Goal: Find specific page/section: Find specific page/section

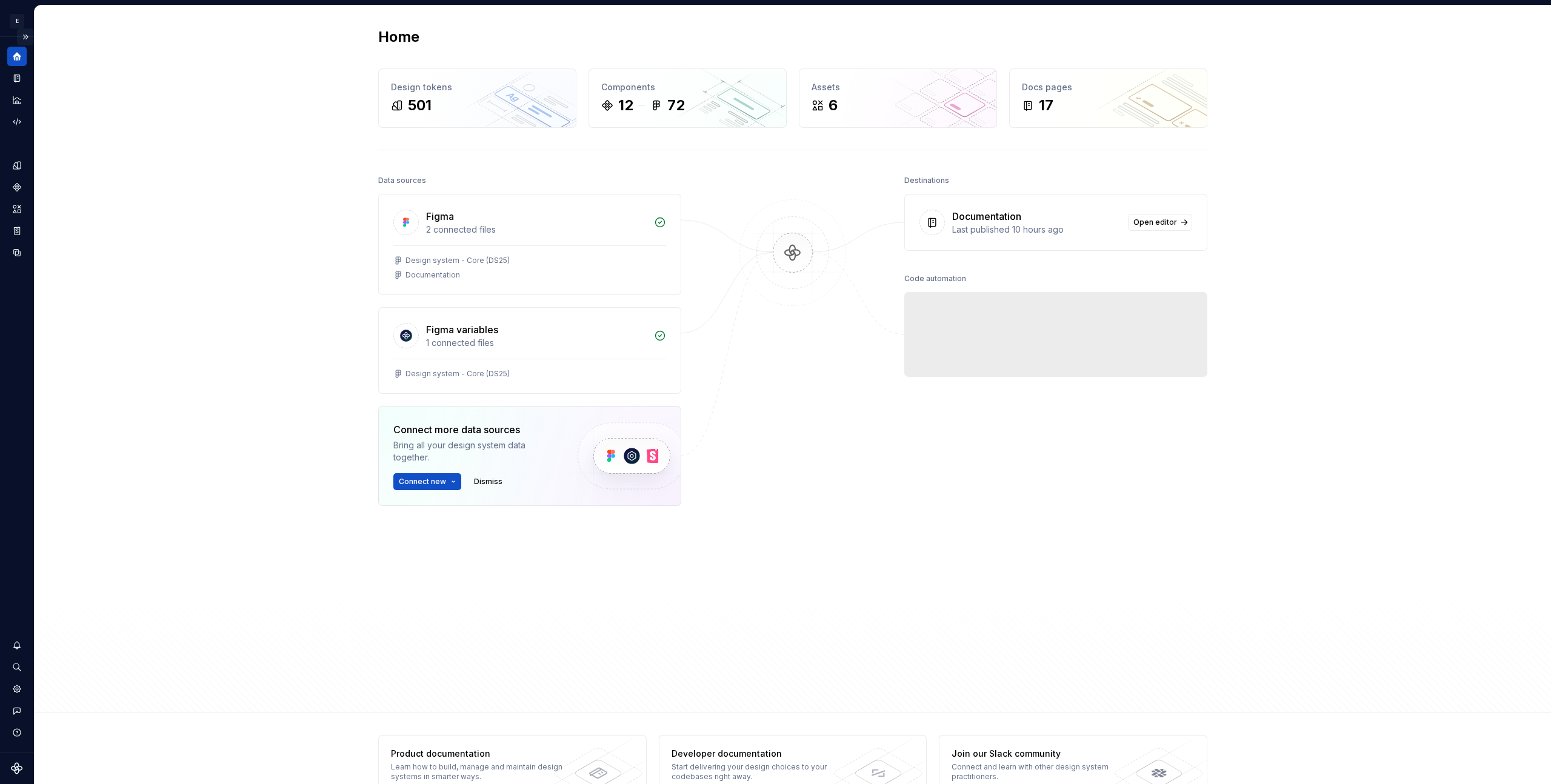
click at [25, 35] on button "Expand sidebar" at bounding box center [26, 37] width 17 height 17
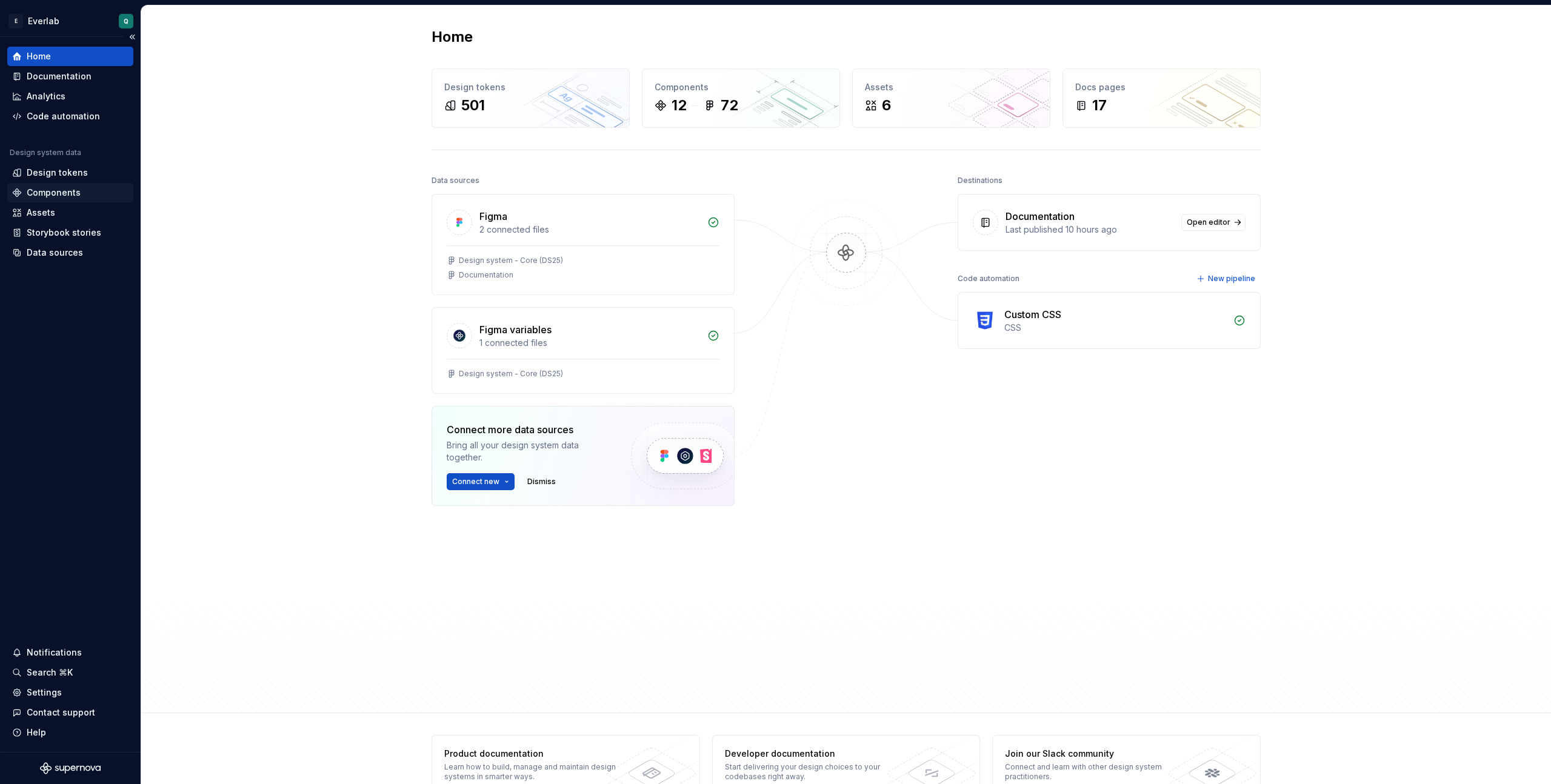
click at [51, 195] on div "Components" at bounding box center [53, 193] width 54 height 12
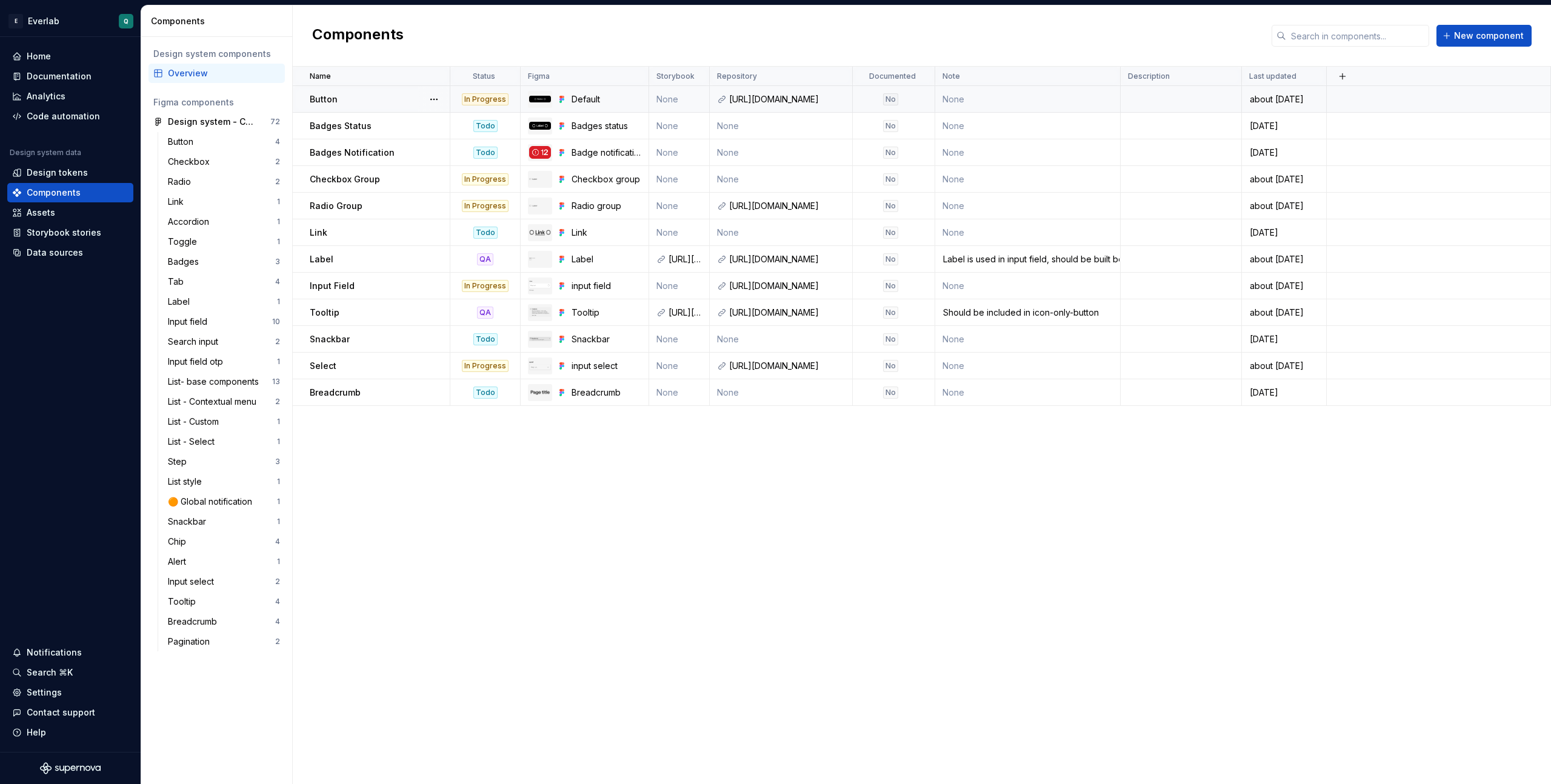
click at [487, 99] on div "In Progress" at bounding box center [485, 99] width 47 height 12
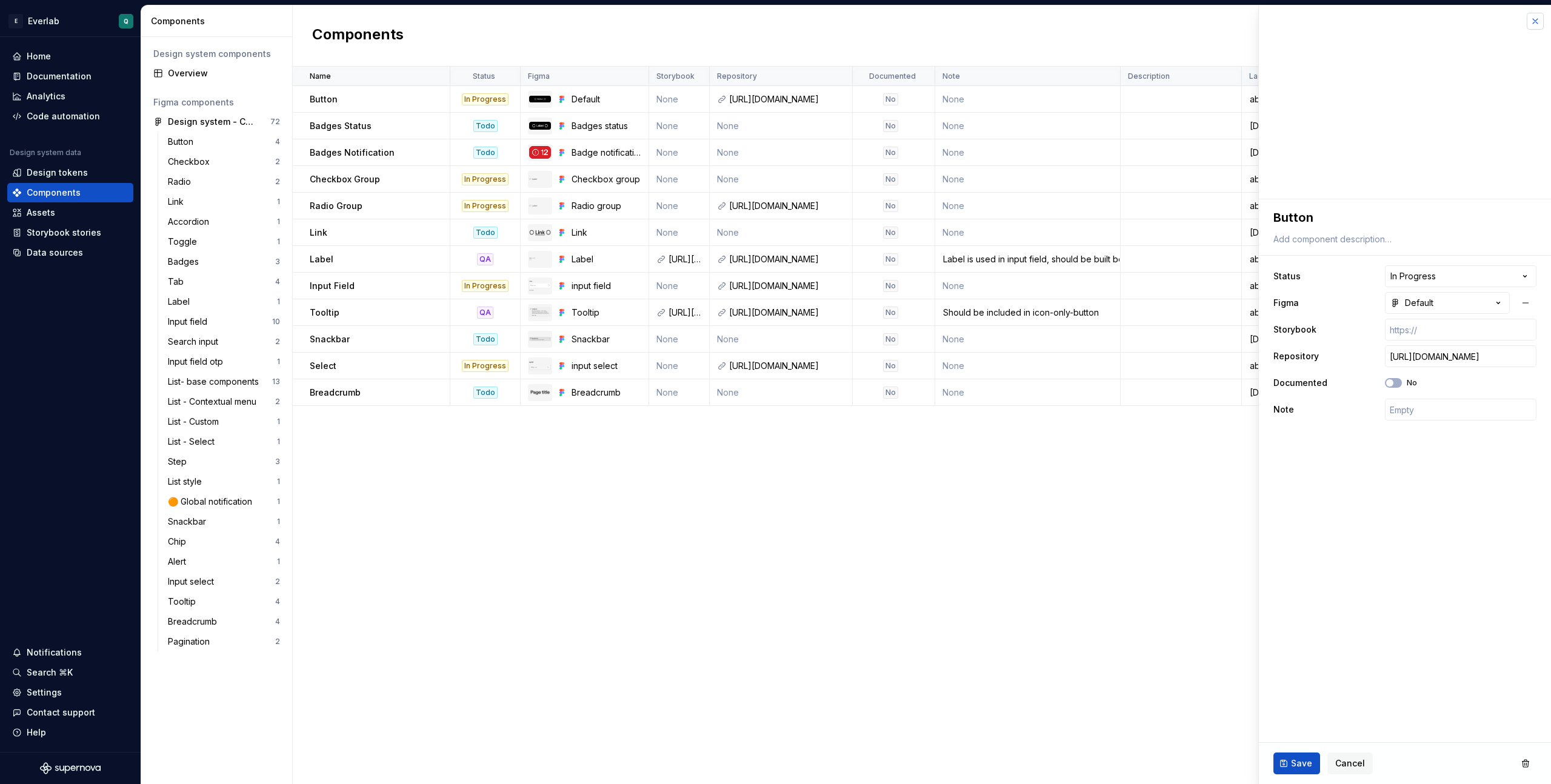
click at [1535, 25] on button "button" at bounding box center [1535, 21] width 17 height 17
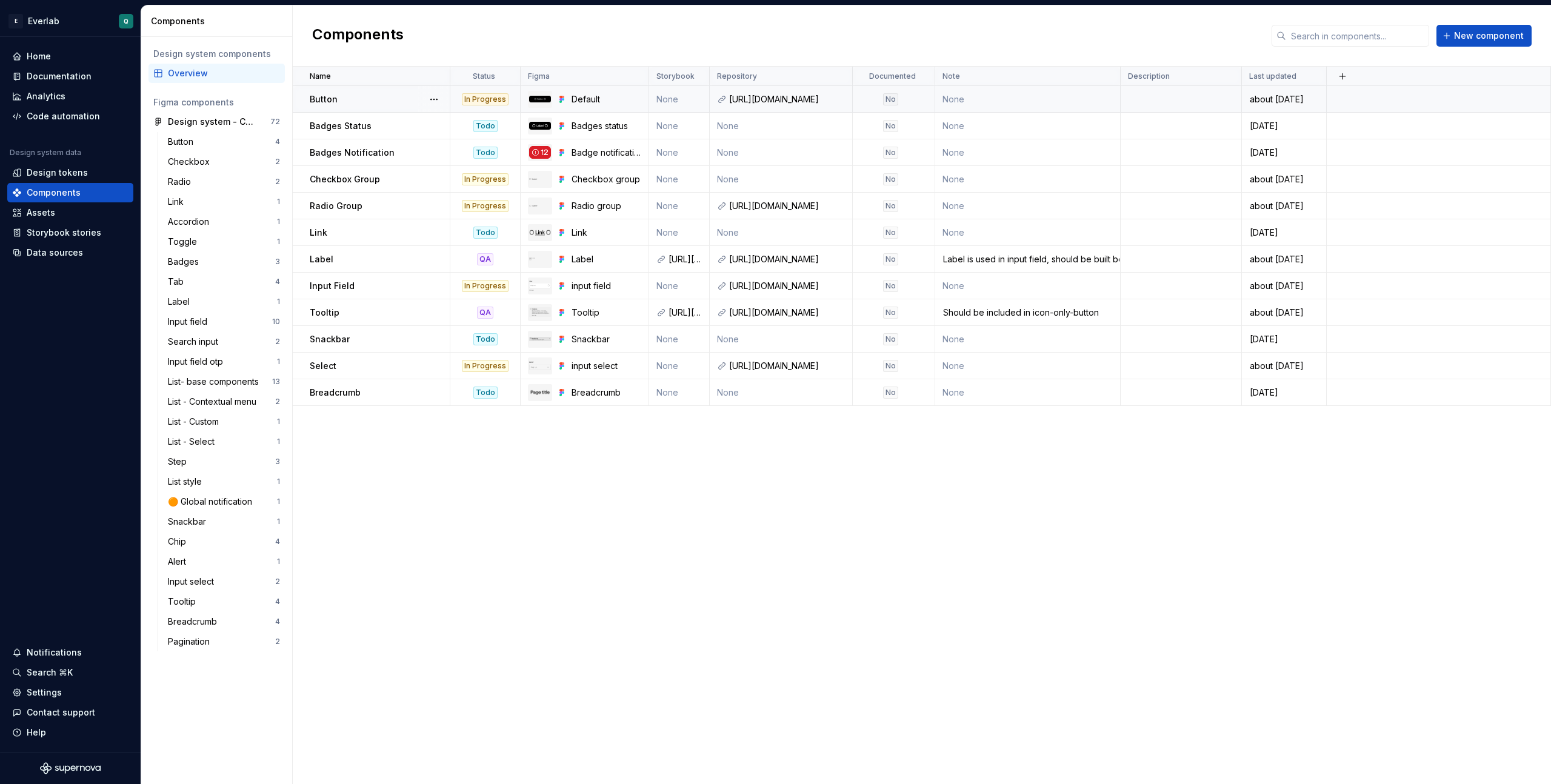
click at [321, 92] on td "Button" at bounding box center [371, 99] width 158 height 27
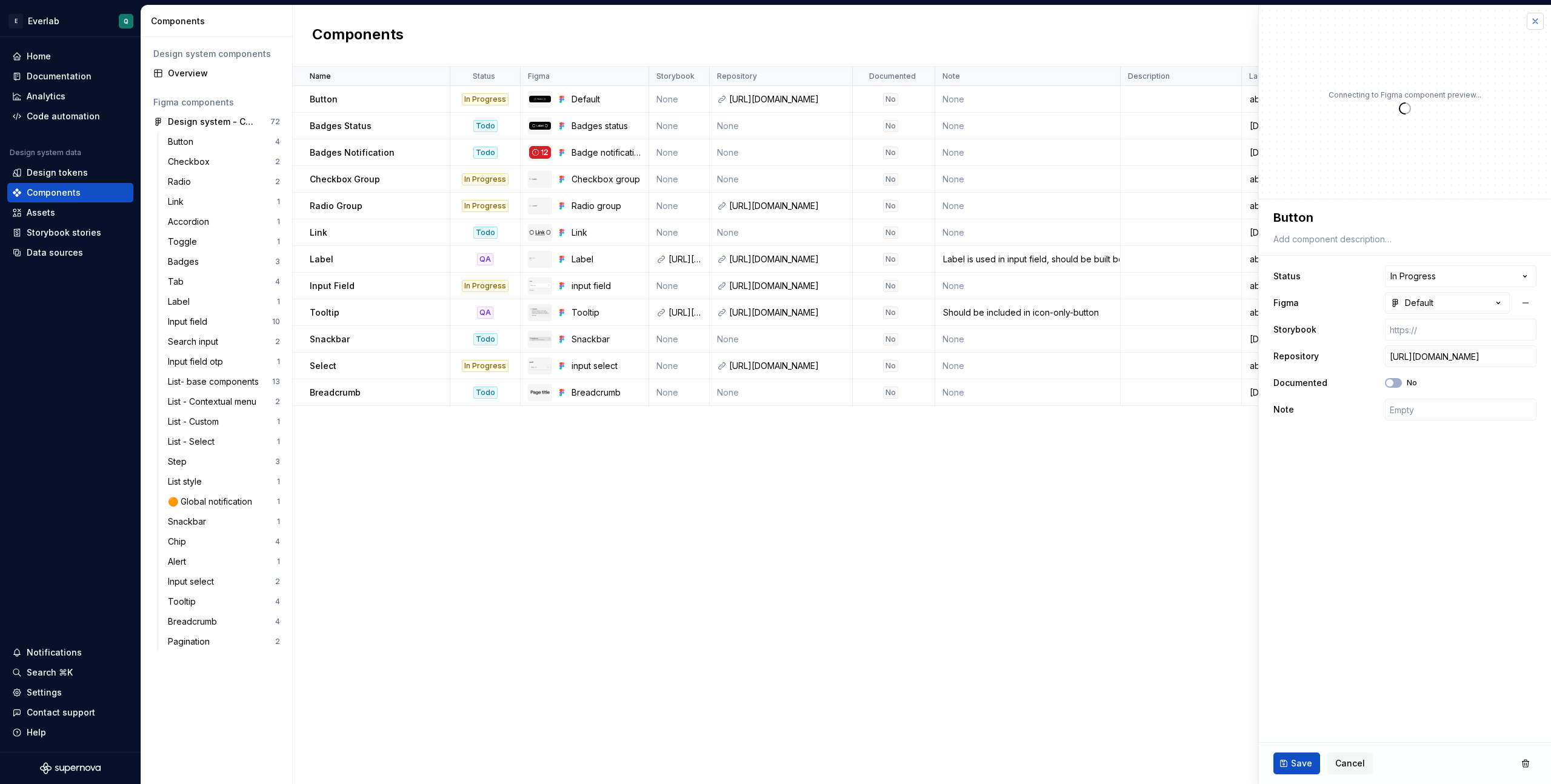
click at [1534, 21] on button "button" at bounding box center [1535, 21] width 17 height 17
type textarea "*"
